Goal: Task Accomplishment & Management: Use online tool/utility

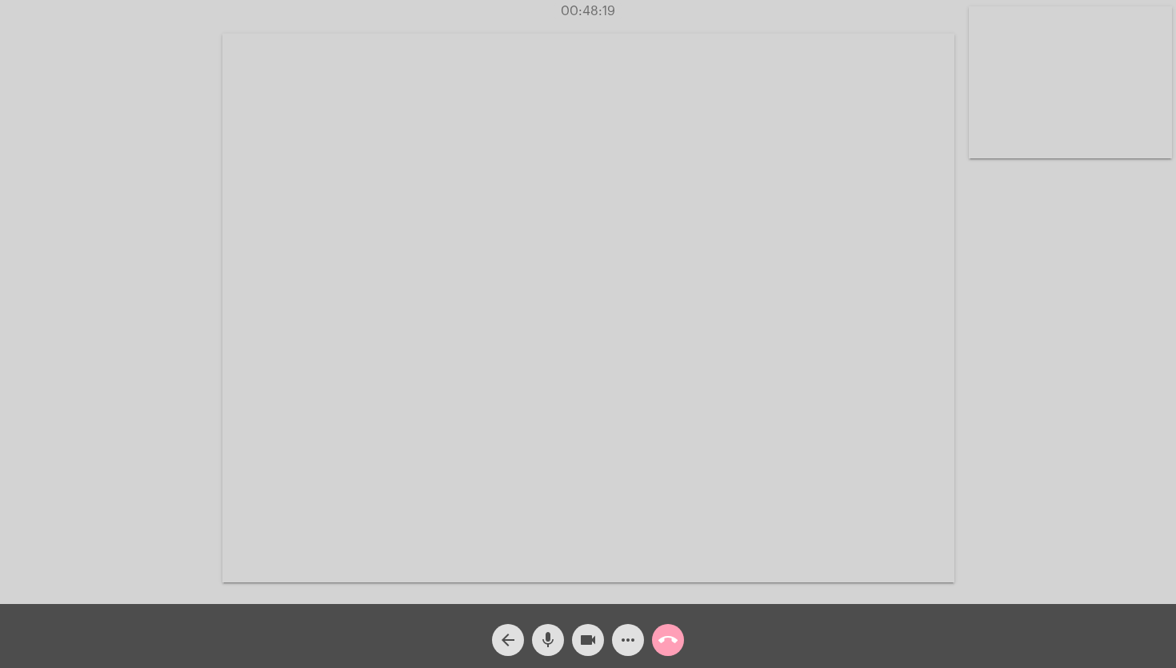
click at [664, 642] on mat-icon "call_end" at bounding box center [668, 640] width 19 height 19
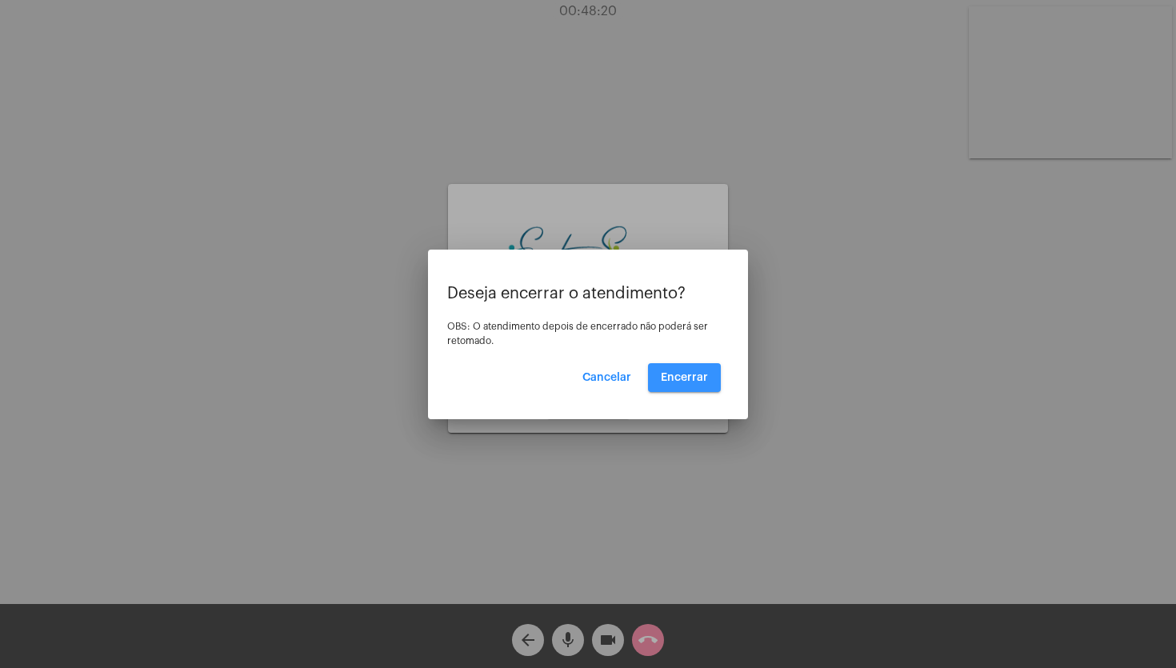
click at [683, 363] on button "Encerrar" at bounding box center [684, 377] width 73 height 29
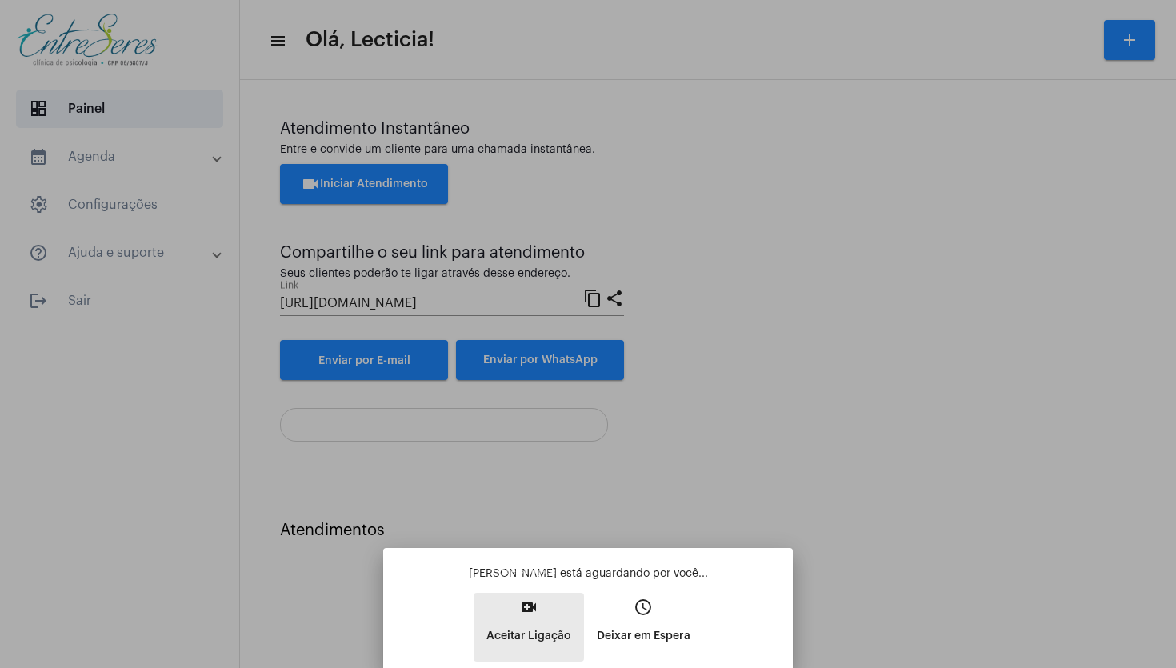
click at [530, 626] on p "Aceitar Ligação" at bounding box center [529, 636] width 85 height 29
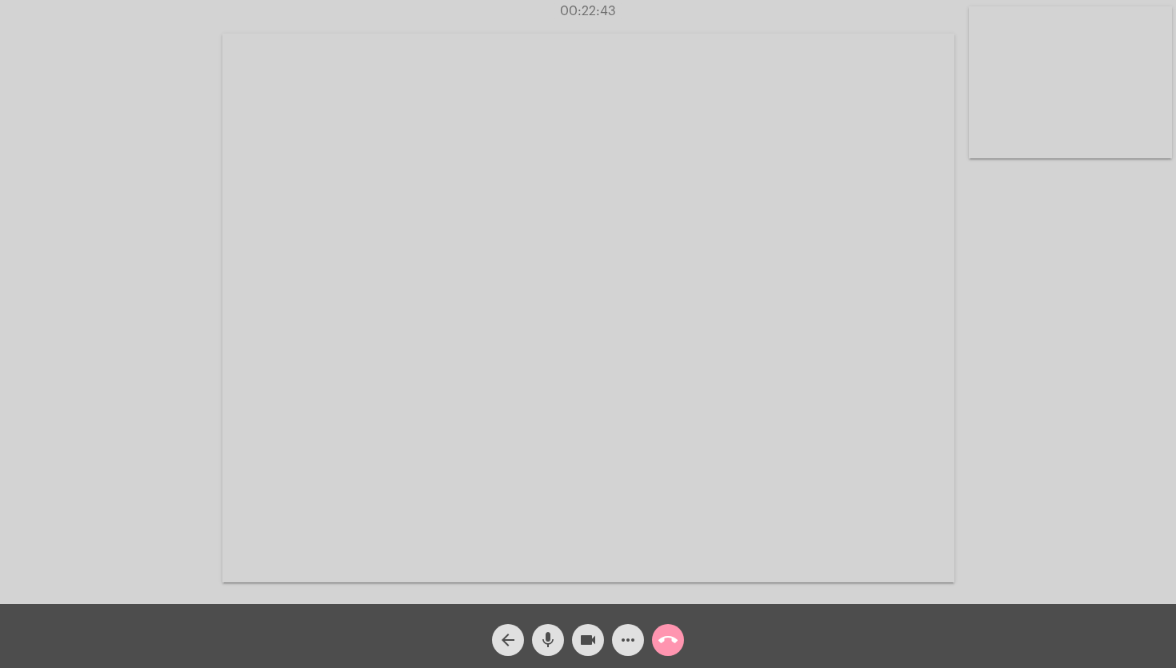
click at [628, 638] on mat-icon "more_horiz" at bounding box center [628, 640] width 19 height 19
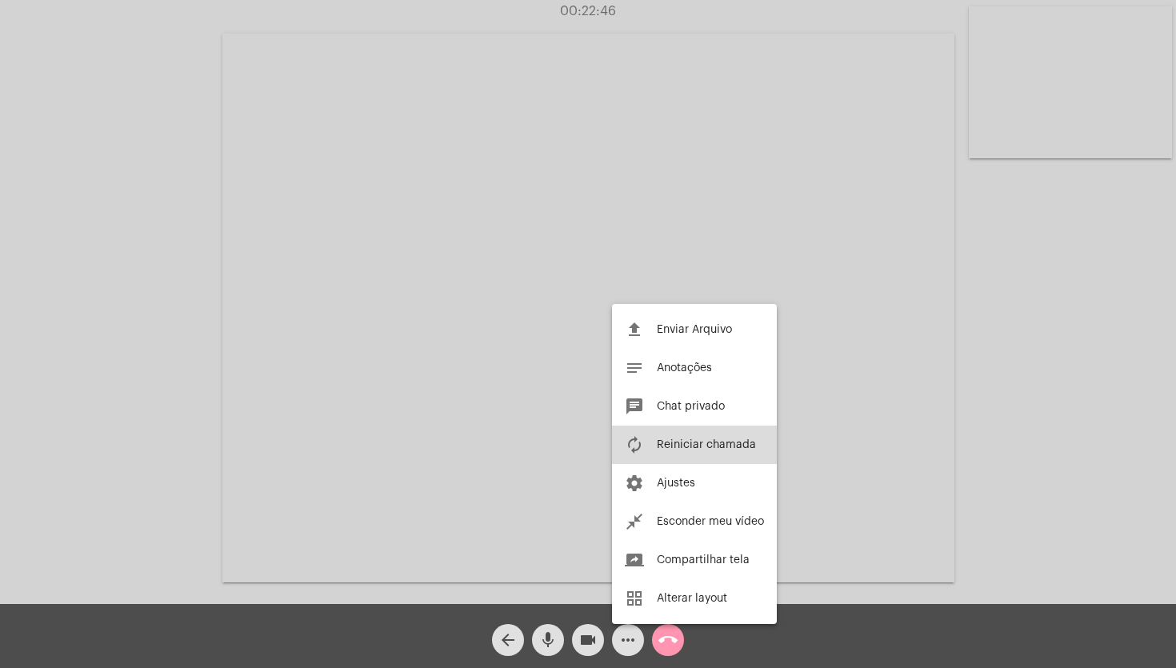
click at [699, 442] on span "Reiniciar chamada" at bounding box center [706, 444] width 99 height 11
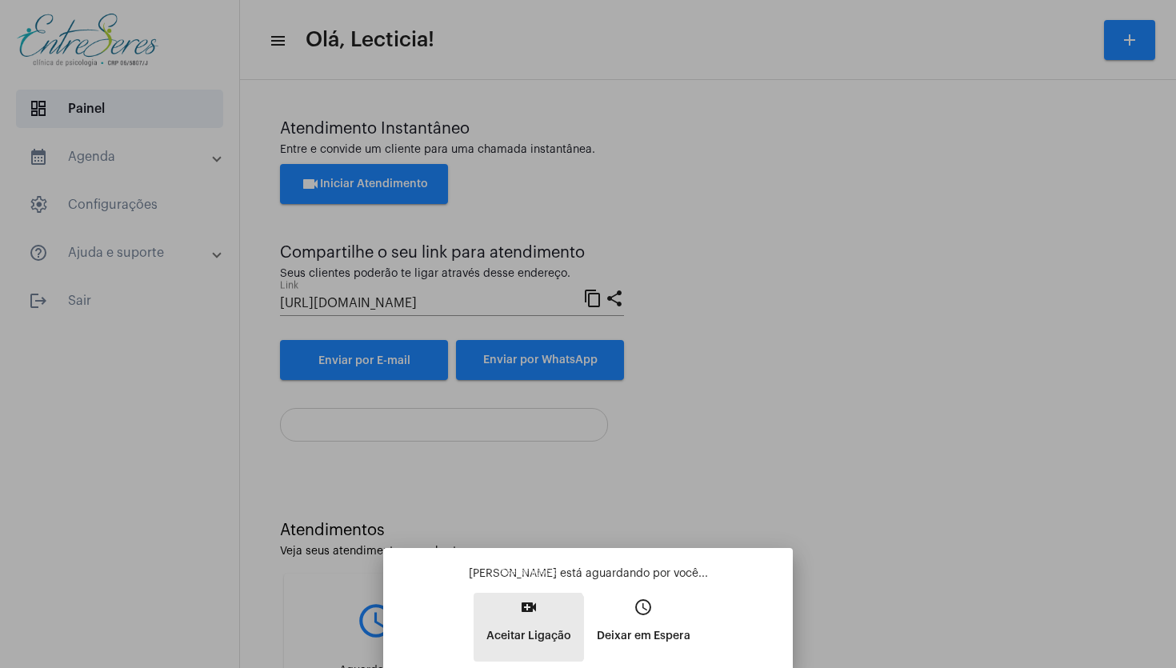
click at [529, 628] on p "Aceitar Ligação" at bounding box center [529, 636] width 85 height 29
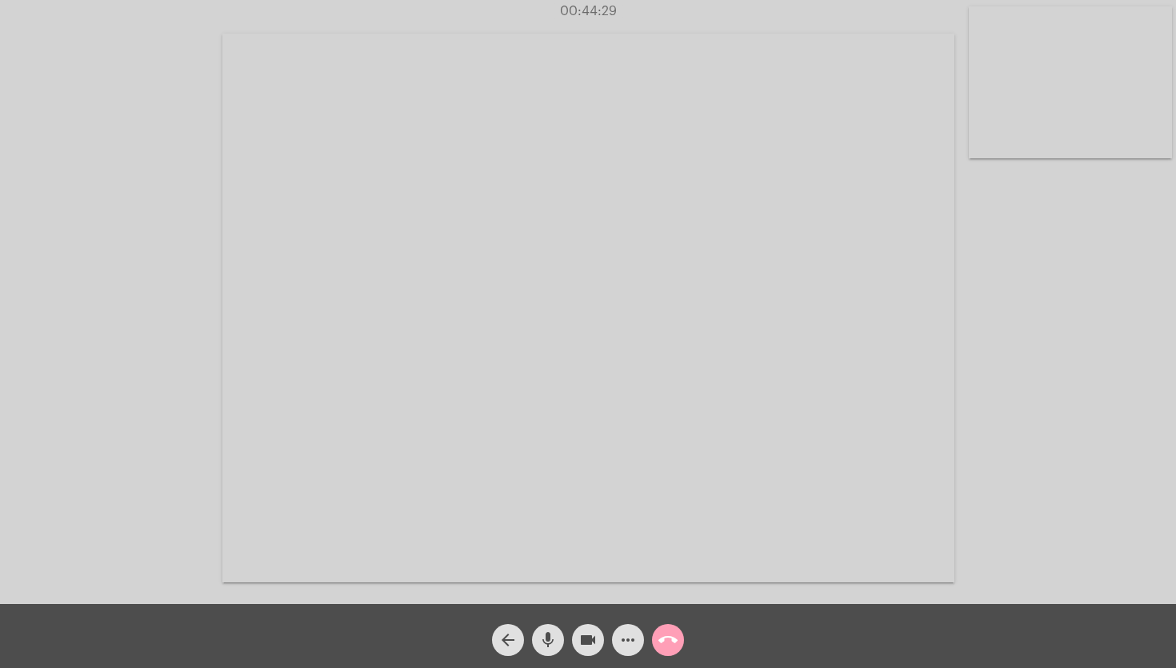
click at [667, 643] on mat-icon "call_end" at bounding box center [668, 640] width 19 height 19
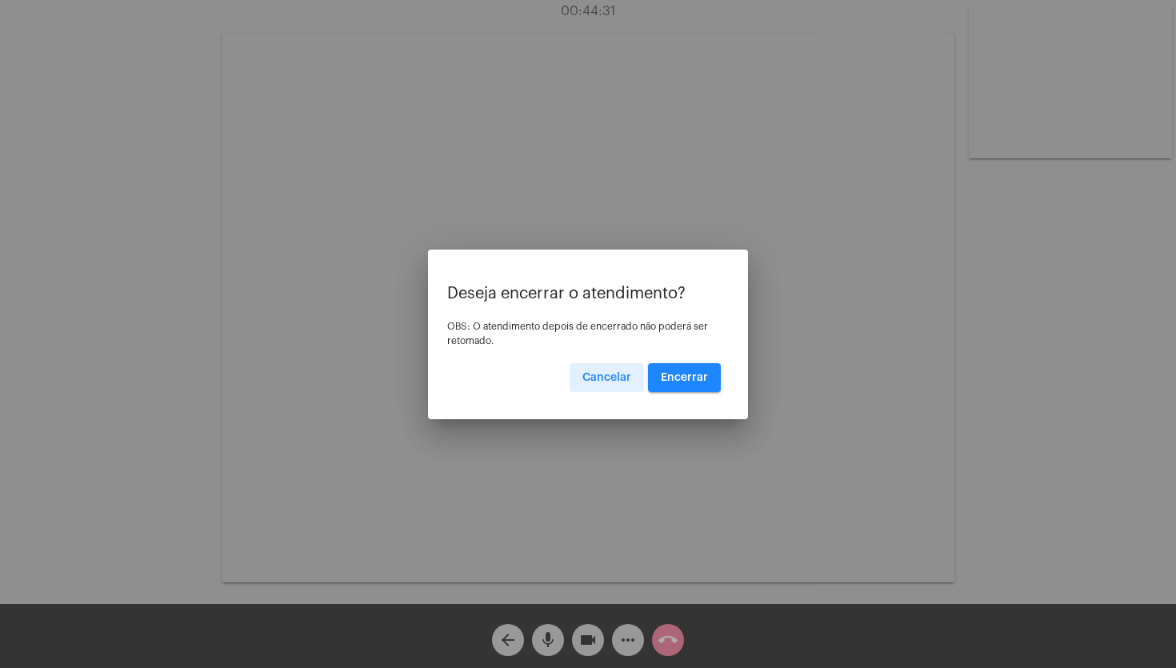
click at [708, 378] on button "Encerrar" at bounding box center [684, 377] width 73 height 29
